Goal: Task Accomplishment & Management: Manage account settings

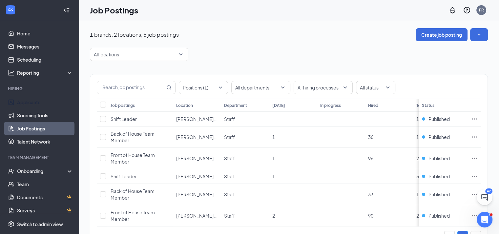
click at [29, 92] on div "Hiring" at bounding box center [40, 89] width 64 height 7
click at [29, 103] on link "Applicants" at bounding box center [45, 102] width 56 height 13
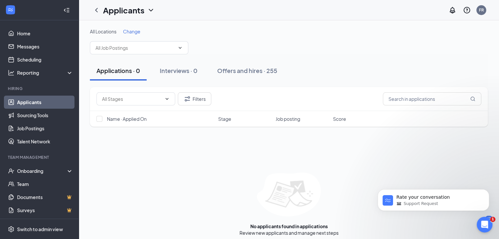
click at [28, 105] on link "Applicants" at bounding box center [45, 102] width 56 height 13
click at [197, 97] on button "Filters" at bounding box center [194, 98] width 33 height 13
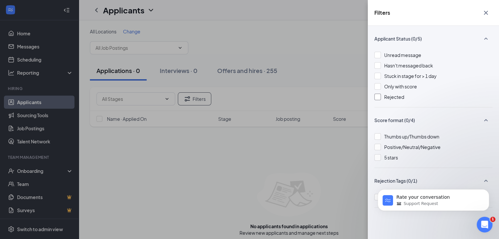
click at [377, 100] on div at bounding box center [377, 97] width 7 height 7
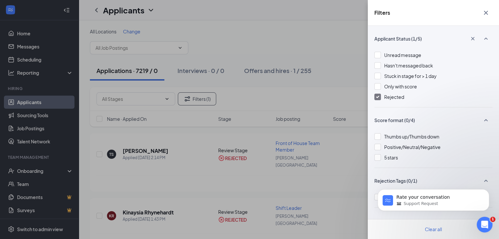
click at [291, 86] on div "Filters Applicant Status (1/5) Unread message Hasn't messaged back Stuck in sta…" at bounding box center [249, 119] width 499 height 239
drag, startPoint x: 380, startPoint y: 46, endPoint x: 388, endPoint y: 48, distance: 8.0
click at [379, 46] on div "Applicant Status (1/5)" at bounding box center [433, 41] width 118 height 19
click at [481, 15] on button "button" at bounding box center [485, 13] width 13 height 12
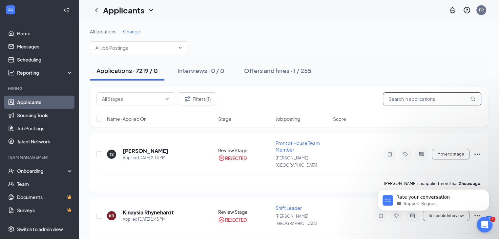
click at [392, 99] on input "text" at bounding box center [432, 98] width 98 height 13
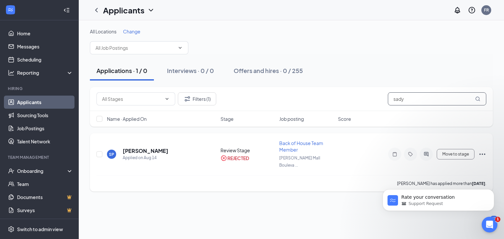
type input "sady"
click at [485, 154] on icon "Ellipses" at bounding box center [482, 154] width 6 height 1
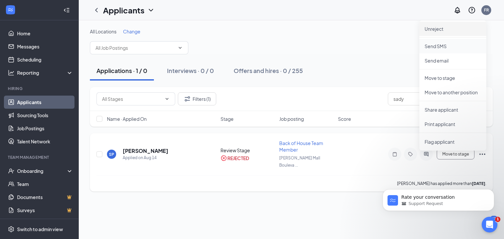
drag, startPoint x: 442, startPoint y: 33, endPoint x: 436, endPoint y: 45, distance: 13.1
click at [441, 38] on ul "Unreject Send SMS Send email Move to stage Move to another position Share appli…" at bounding box center [452, 85] width 67 height 131
drag, startPoint x: 436, startPoint y: 45, endPoint x: 434, endPoint y: 27, distance: 18.4
click at [434, 27] on li "Unreject" at bounding box center [452, 29] width 67 height 14
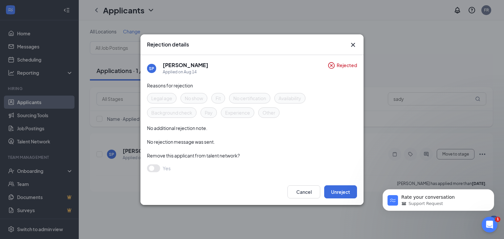
click at [434, 29] on div "Rejection details SP [PERSON_NAME] Applied on [DATE] Rejected Reasons for rejec…" at bounding box center [252, 119] width 504 height 239
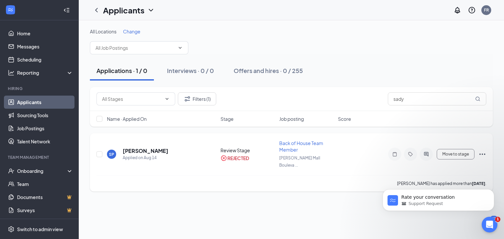
click at [477, 151] on div "Move to stage Unreject Send SMS Send email Move to stage Move to another positi…" at bounding box center [427, 154] width 118 height 13
click at [480, 151] on icon "Ellipses" at bounding box center [482, 155] width 8 height 8
drag, startPoint x: 433, startPoint y: 28, endPoint x: 437, endPoint y: 28, distance: 3.6
click at [433, 28] on p "Unreject" at bounding box center [452, 29] width 56 height 7
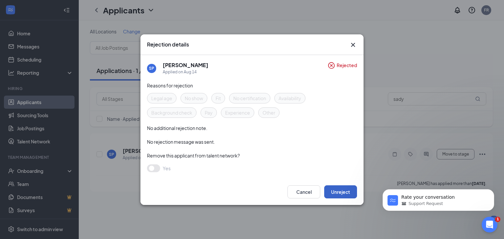
click at [337, 192] on button "Unreject" at bounding box center [340, 192] width 33 height 13
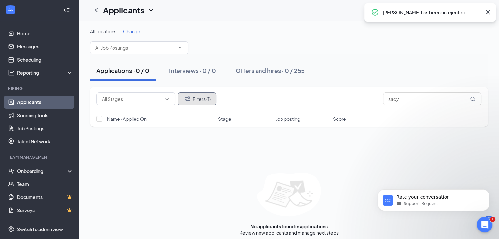
click at [205, 103] on button "Filters (1)" at bounding box center [197, 98] width 38 height 13
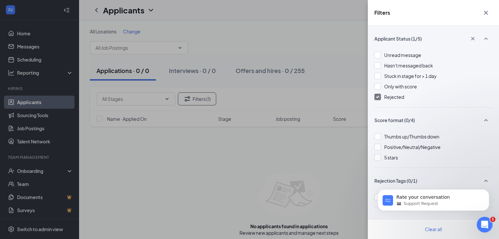
click at [396, 99] on span "Rejected" at bounding box center [394, 97] width 20 height 6
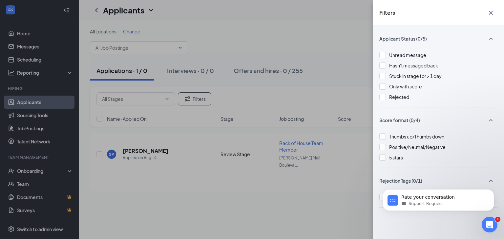
click at [437, 12] on div "Filters" at bounding box center [437, 13] width 131 height 26
click at [280, 65] on div "Filters Applicant Status (0/5) Unread message Hasn't messaged back Stuck in sta…" at bounding box center [252, 119] width 504 height 239
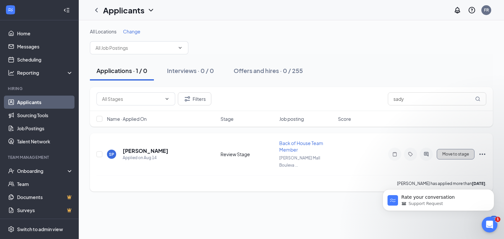
click at [463, 151] on button "Move to stage" at bounding box center [455, 154] width 38 height 10
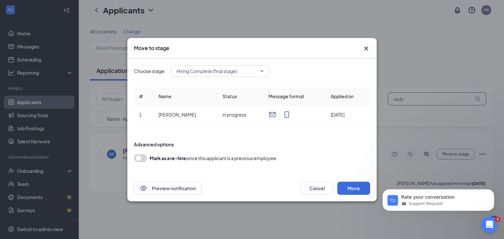
click at [418, 94] on div "Move to stage Choose stage: Hiring Complete (final stage) # Name Status Message…" at bounding box center [252, 119] width 504 height 239
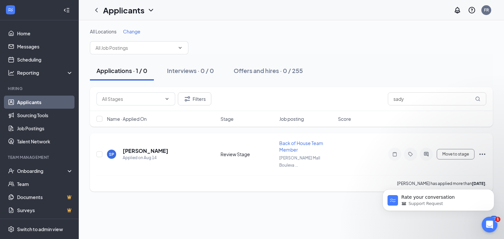
click at [479, 151] on icon "Ellipses" at bounding box center [482, 155] width 8 height 8
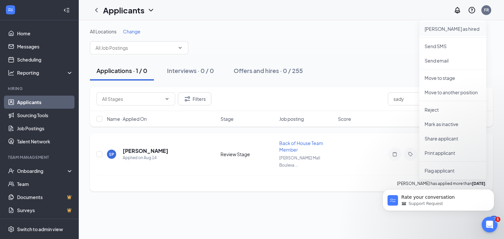
click at [437, 32] on p "[PERSON_NAME] as hired" at bounding box center [452, 29] width 56 height 7
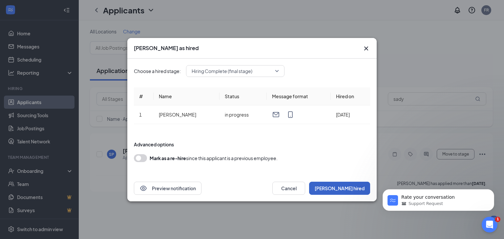
click at [350, 189] on button "[PERSON_NAME] hired" at bounding box center [339, 188] width 61 height 13
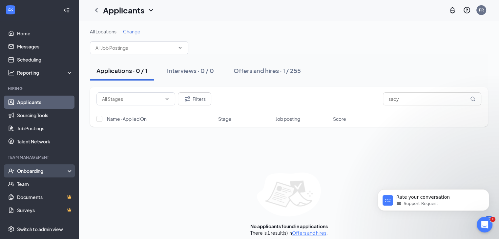
click at [40, 169] on div "Onboarding" at bounding box center [42, 171] width 50 height 7
click at [38, 191] on link "Overview" at bounding box center [45, 184] width 56 height 13
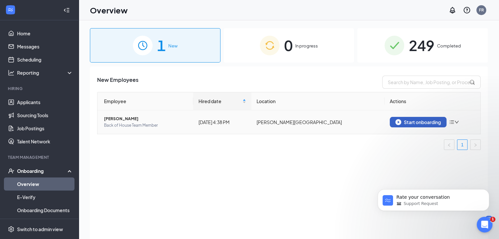
click at [428, 123] on div "Start onboarding" at bounding box center [418, 122] width 46 height 6
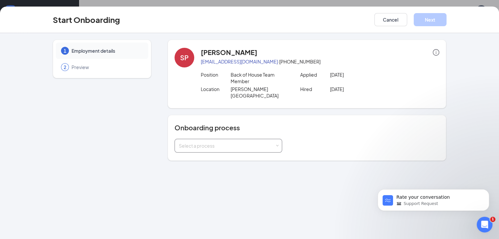
click at [186, 139] on div "Onboarding process Select a process" at bounding box center [307, 138] width 279 height 46
click at [187, 143] on div "Select a process" at bounding box center [227, 146] width 96 height 7
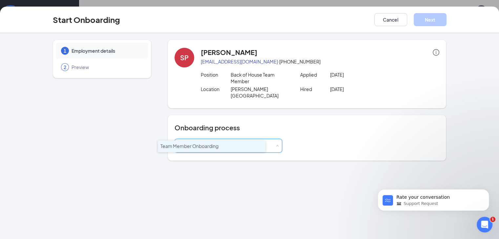
click at [191, 149] on span "Team Member Onboarding" at bounding box center [189, 146] width 58 height 6
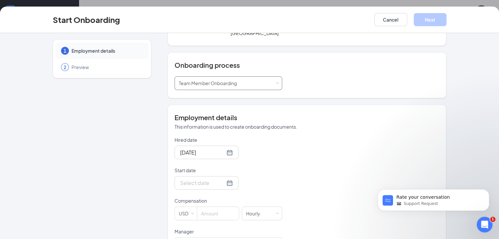
scroll to position [66, 0]
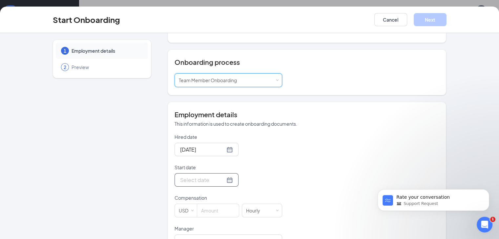
click at [210, 173] on div at bounding box center [206, 179] width 64 height 13
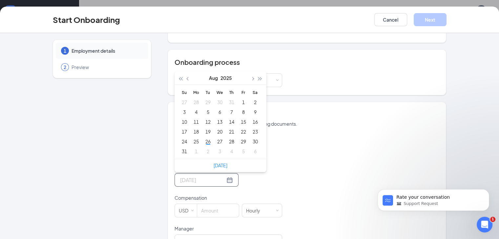
type input "[DATE]"
click at [192, 148] on div "1" at bounding box center [196, 152] width 8 height 8
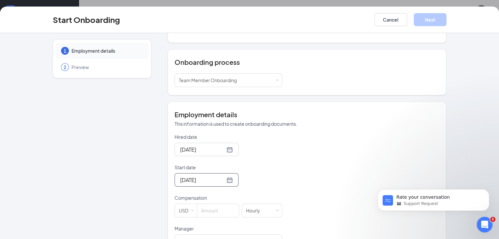
click at [286, 174] on div "Hired date [DATE] Start date [DATE] [DATE] Su Mo Tu We Th Fr Sa 31 1 2 3 4 5 6 …" at bounding box center [306, 226] width 265 height 184
click at [197, 204] on input at bounding box center [218, 210] width 42 height 13
type input "15"
click at [330, 149] on div "Hired date [DATE] Start date [DATE] [DATE] Su Mo Tu We Th Fr Sa 31 1 2 3 4 5 6 …" at bounding box center [306, 226] width 265 height 184
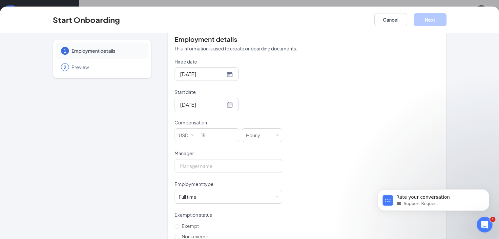
scroll to position [145, 0]
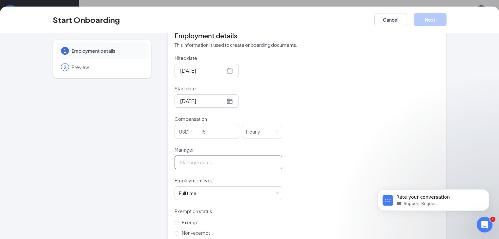
click at [184, 156] on input "Manager" at bounding box center [228, 163] width 108 height 14
type input "[PERSON_NAME]"
click at [179, 228] on span "Non-exempt" at bounding box center [195, 233] width 33 height 6
click at [174, 228] on input "Non-exempt" at bounding box center [176, 233] width 5 height 5
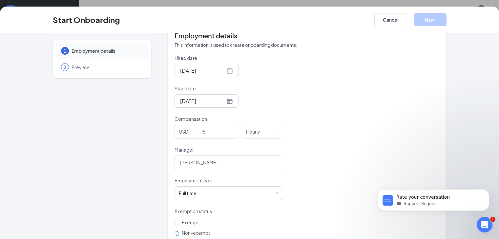
radio input "true"
click at [446, 17] on button "Next" at bounding box center [429, 19] width 33 height 13
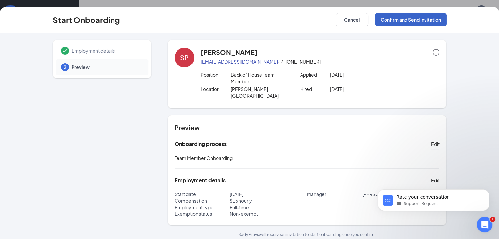
click at [441, 13] on button "Confirm and Send Invitation" at bounding box center [410, 19] width 71 height 13
